Goal: Communication & Community: Ask a question

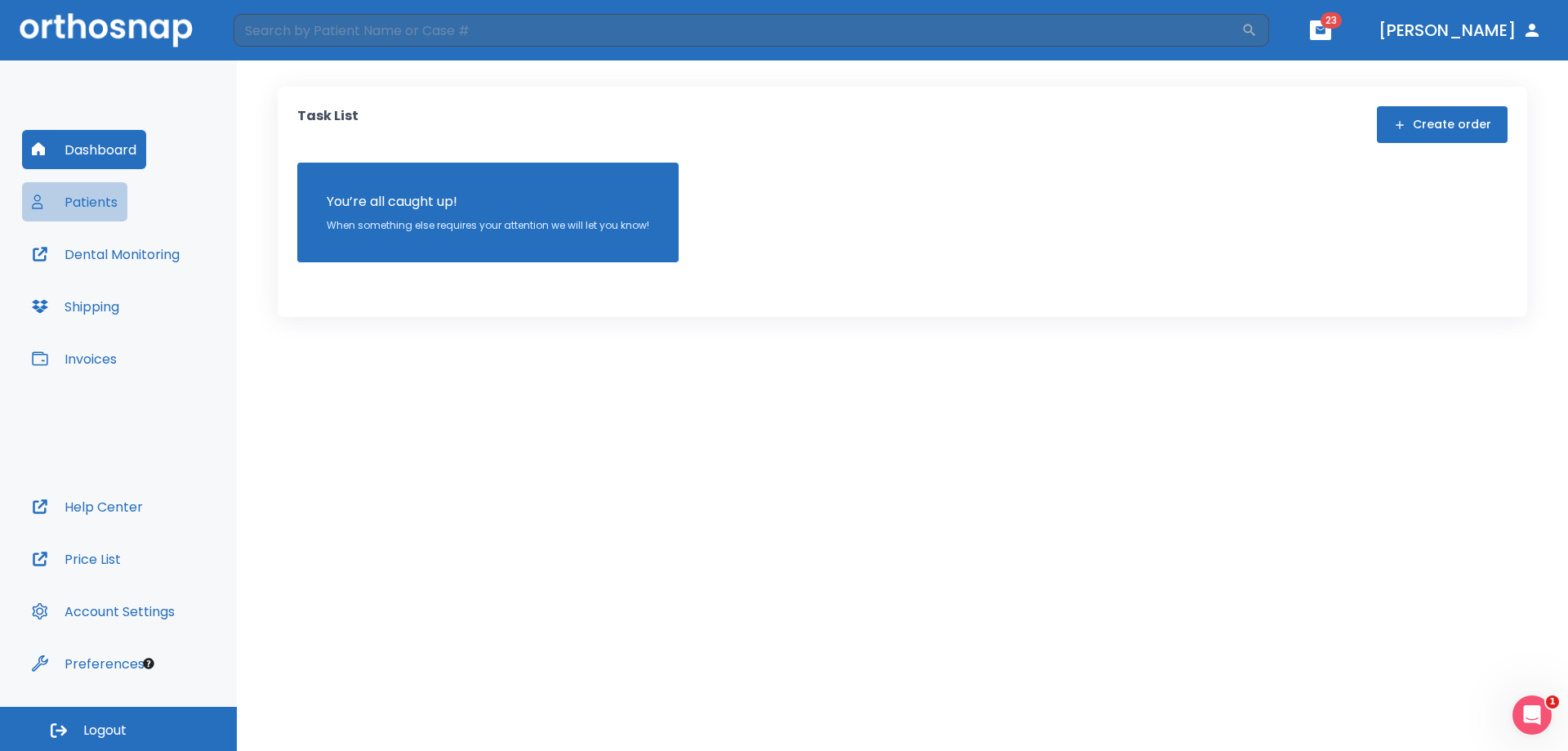
click at [106, 206] on button "Patients" at bounding box center [75, 202] width 106 height 39
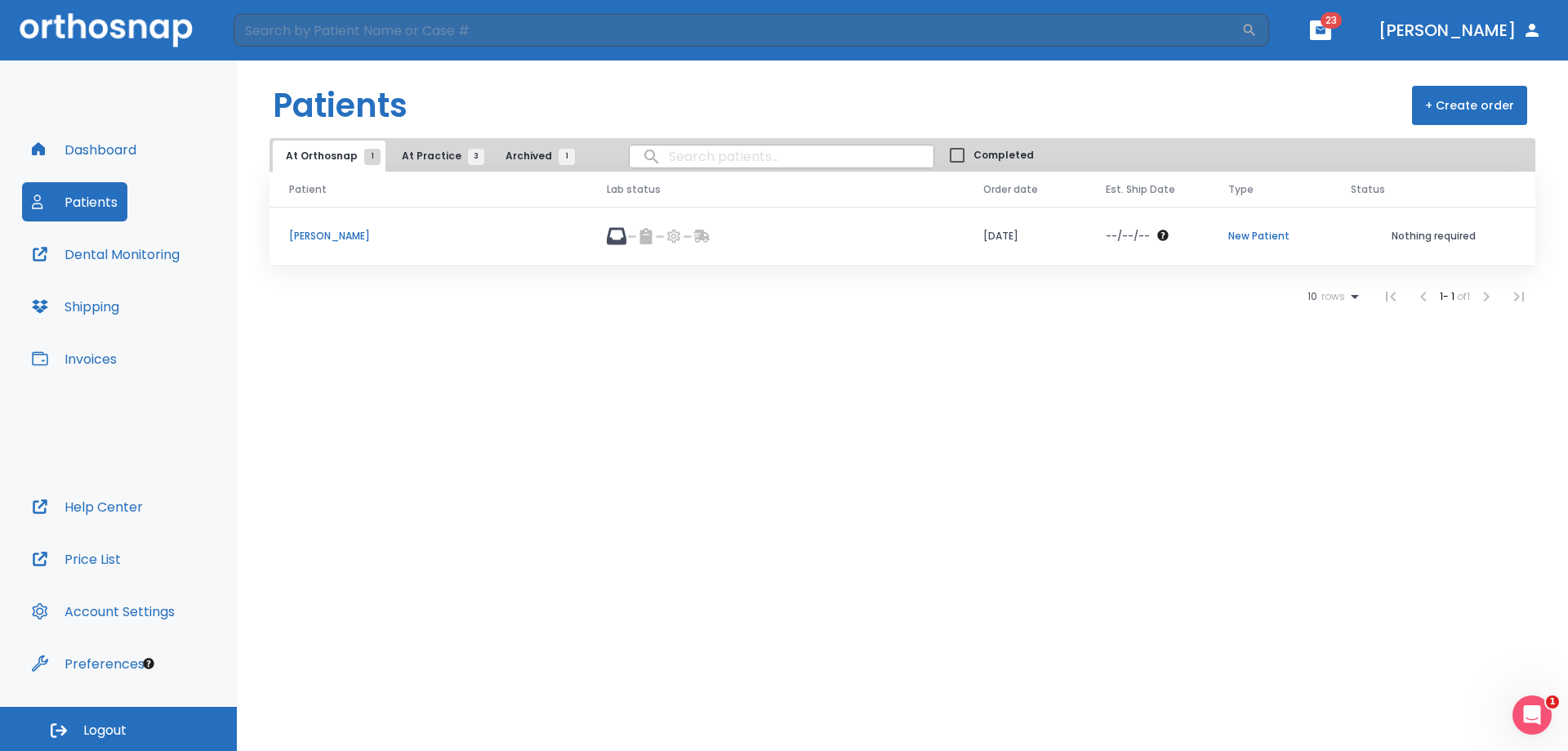
click at [305, 234] on p "[PERSON_NAME]" at bounding box center [429, 236] width 278 height 15
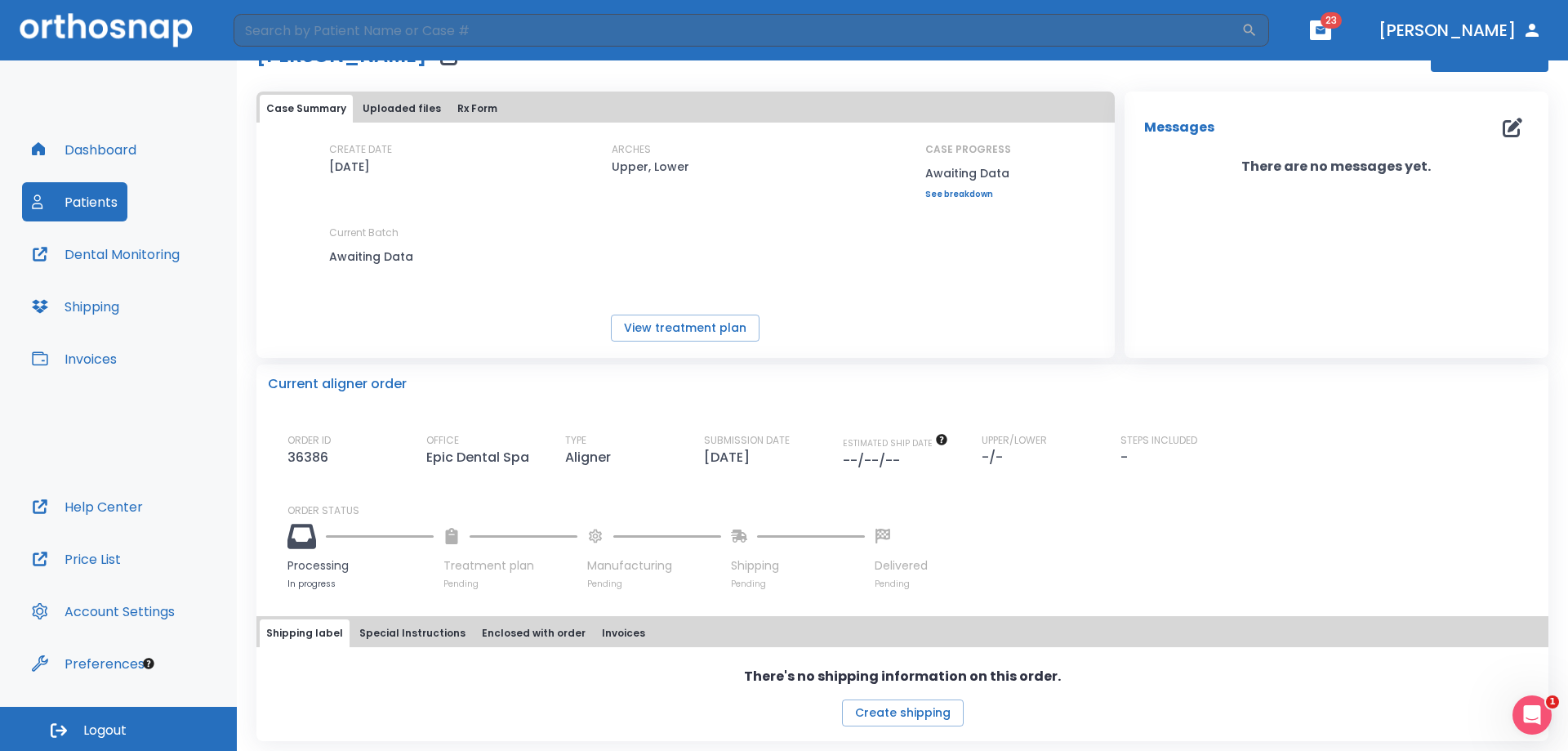
scroll to position [62, 0]
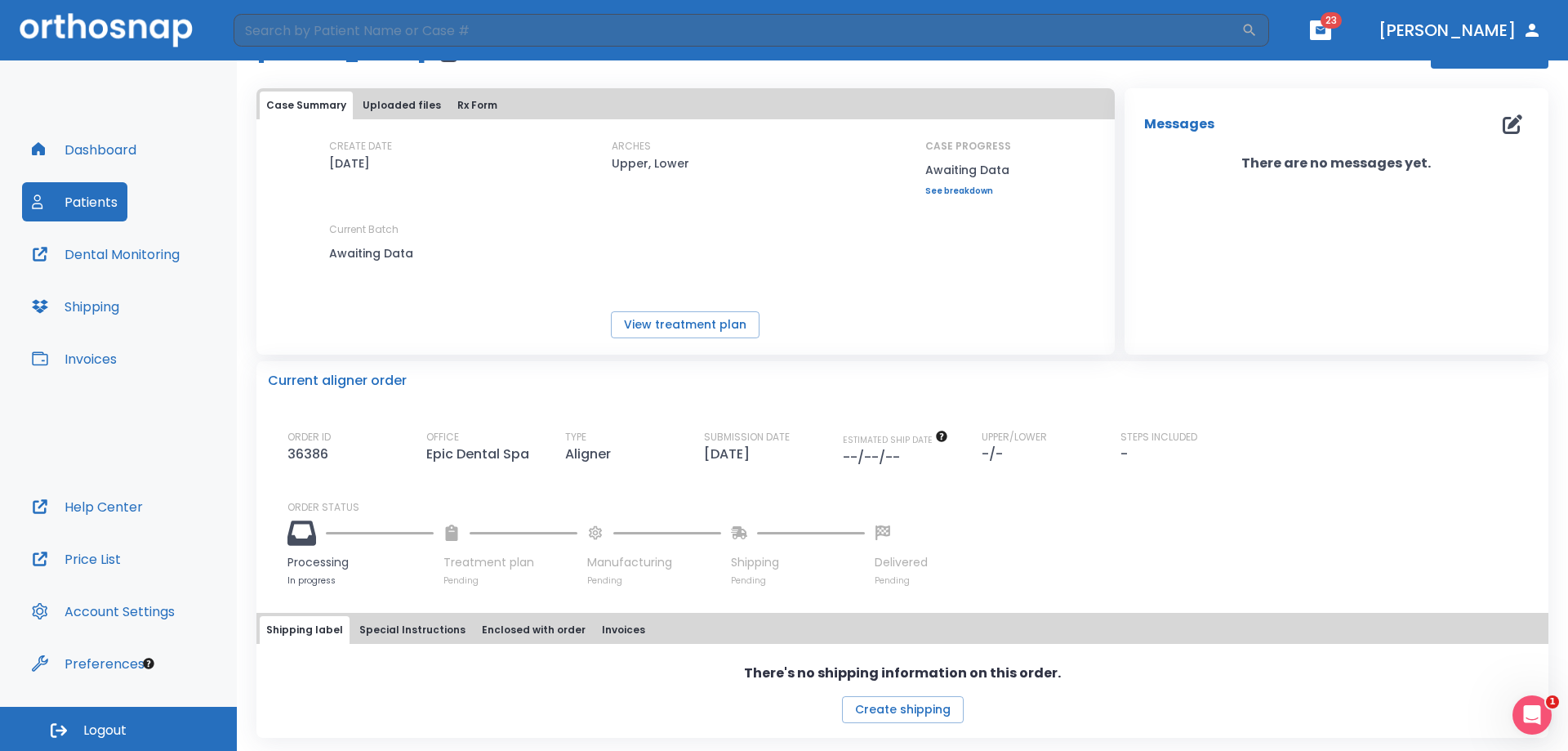
click at [954, 189] on link "See breakdown" at bounding box center [968, 191] width 86 height 9
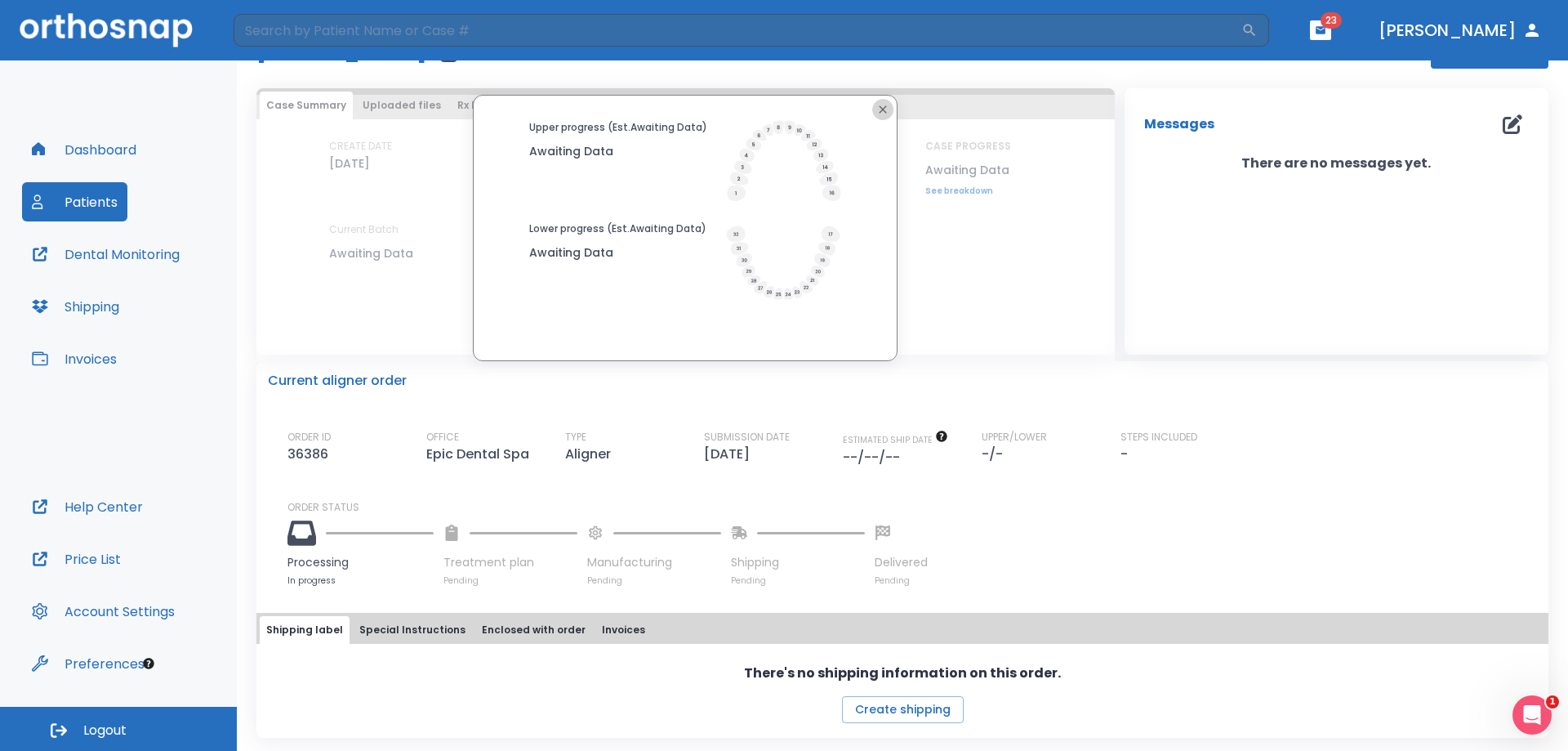
click at [878, 106] on icon "button" at bounding box center [883, 109] width 13 height 13
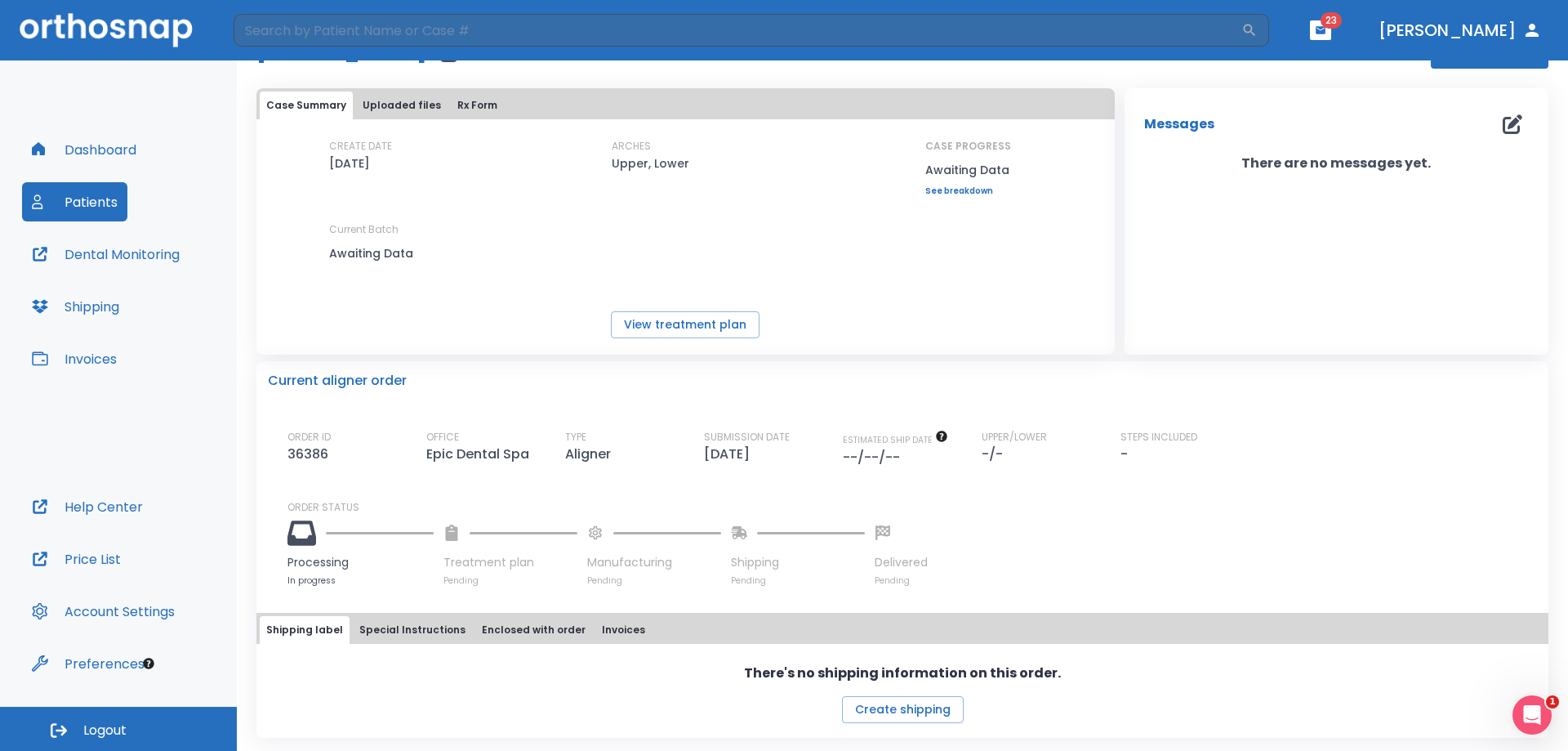
scroll to position [0, 0]
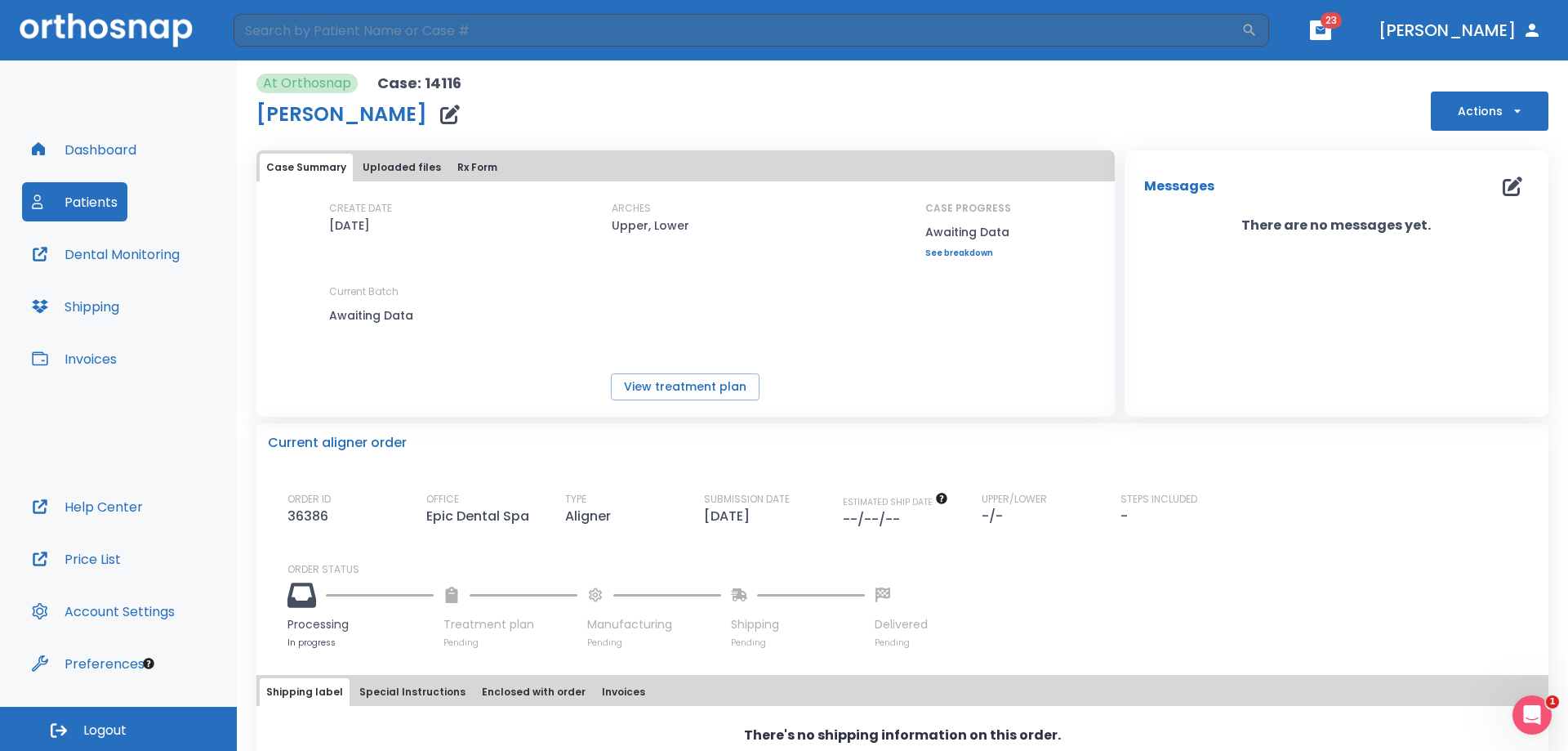
click at [103, 508] on button "Help Center" at bounding box center [88, 506] width 131 height 39
click at [1507, 121] on button "Actions" at bounding box center [1490, 111] width 118 height 39
drag, startPoint x: 1519, startPoint y: 714, endPoint x: 2980, endPoint y: 1390, distance: 1609.8
click at [1517, 714] on icon "Open Intercom Messenger" at bounding box center [1530, 713] width 27 height 27
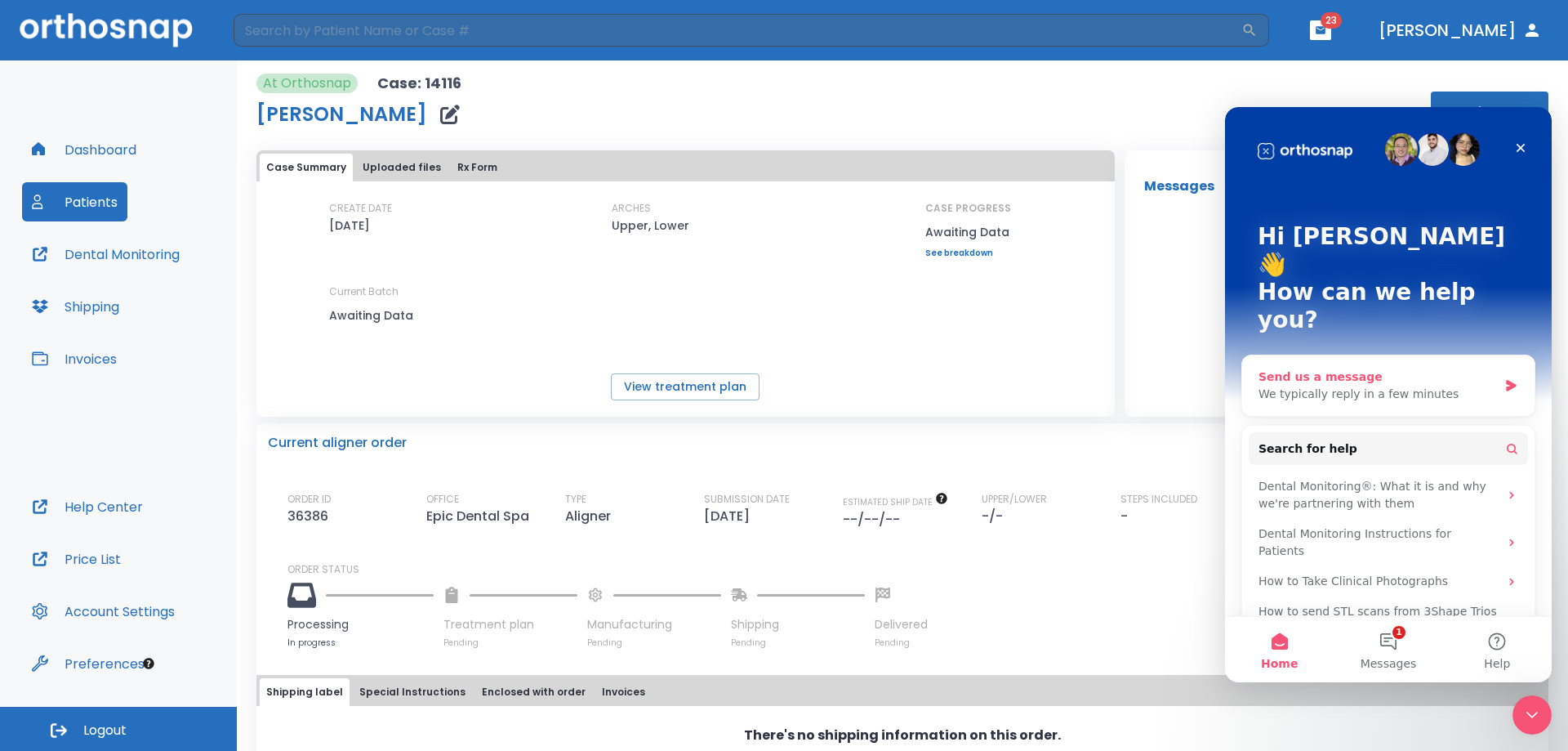
click at [1417, 355] on div "Send us a message We typically reply in a few minutes" at bounding box center [1388, 385] width 292 height 61
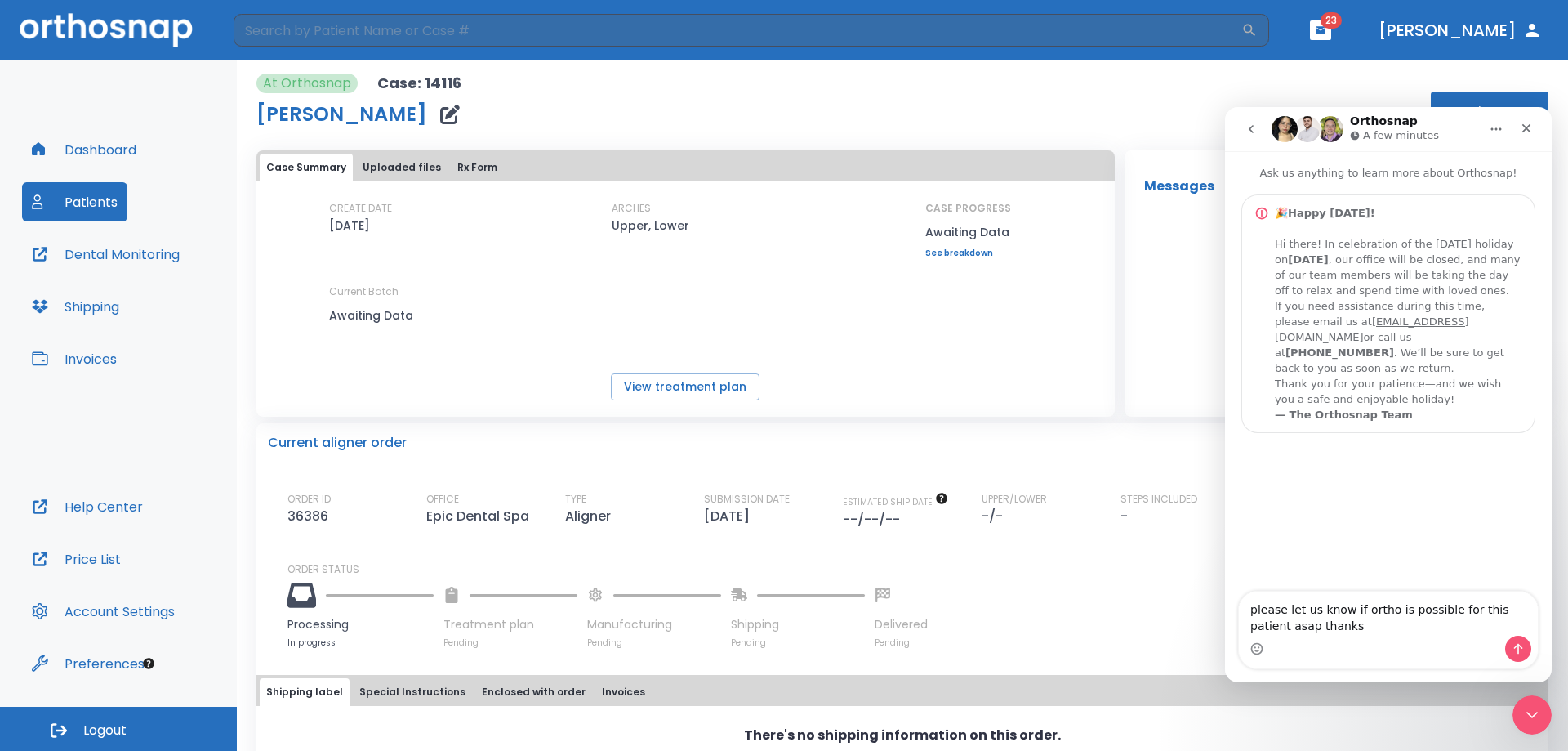
type textarea "please let us know if ortho is possible for this patient asap thanks"
click at [1514, 656] on button "Send a message…" at bounding box center [1519, 649] width 26 height 26
